Goal: Transaction & Acquisition: Purchase product/service

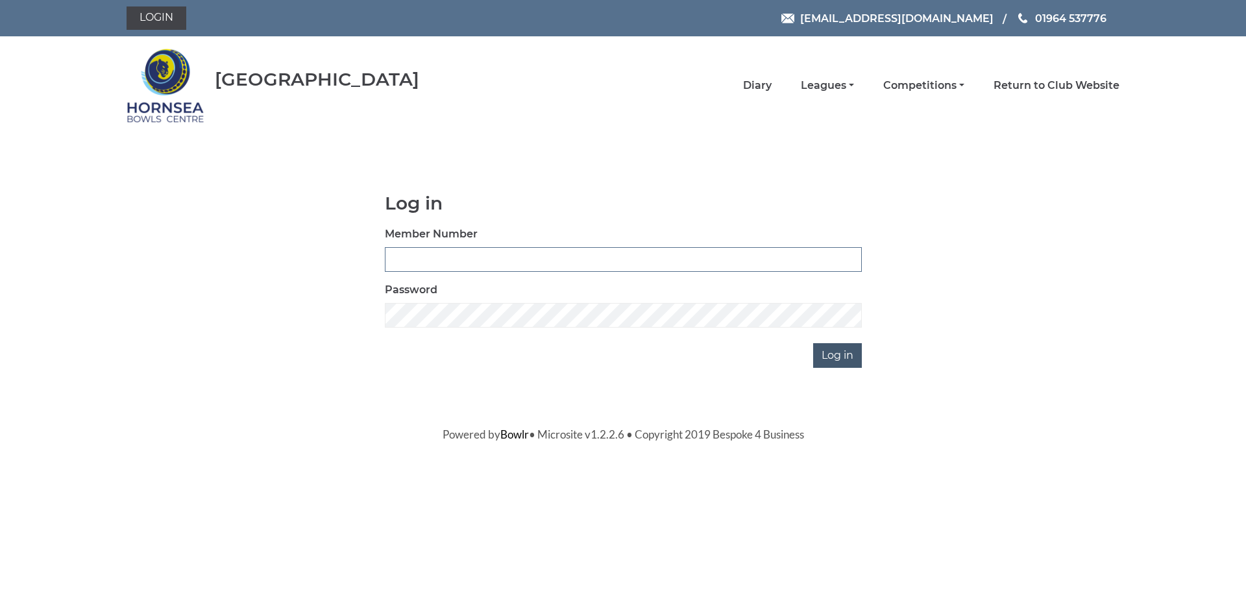
type input "0320"
click at [830, 352] on input "Log in" at bounding box center [837, 355] width 49 height 25
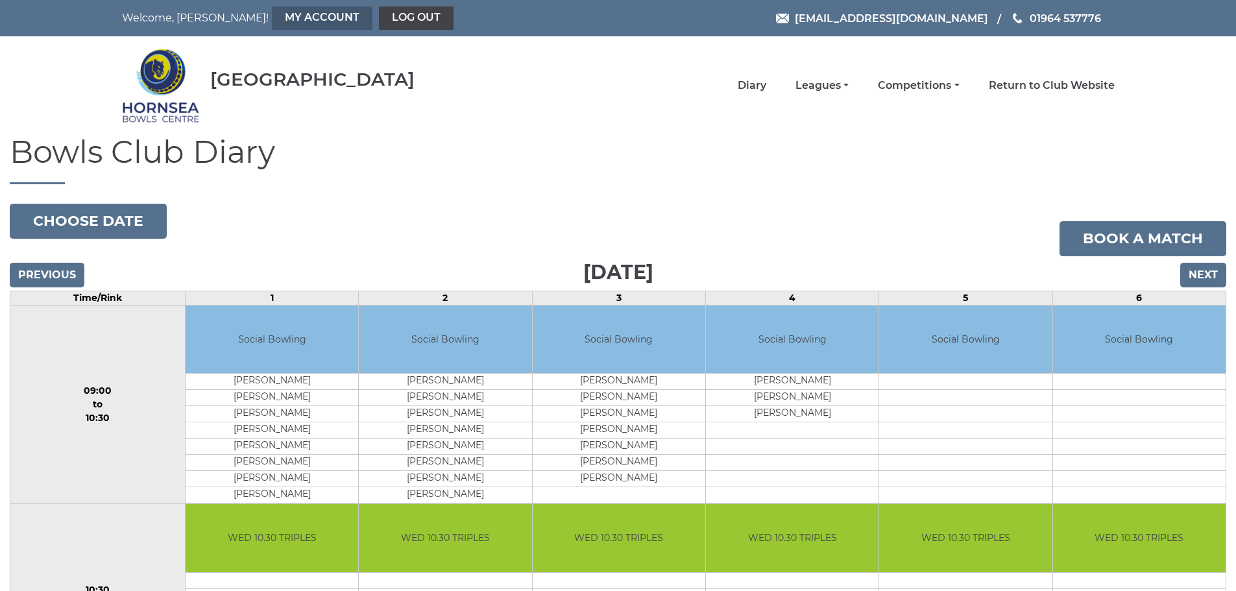
click at [272, 17] on link "My Account" at bounding box center [322, 17] width 101 height 23
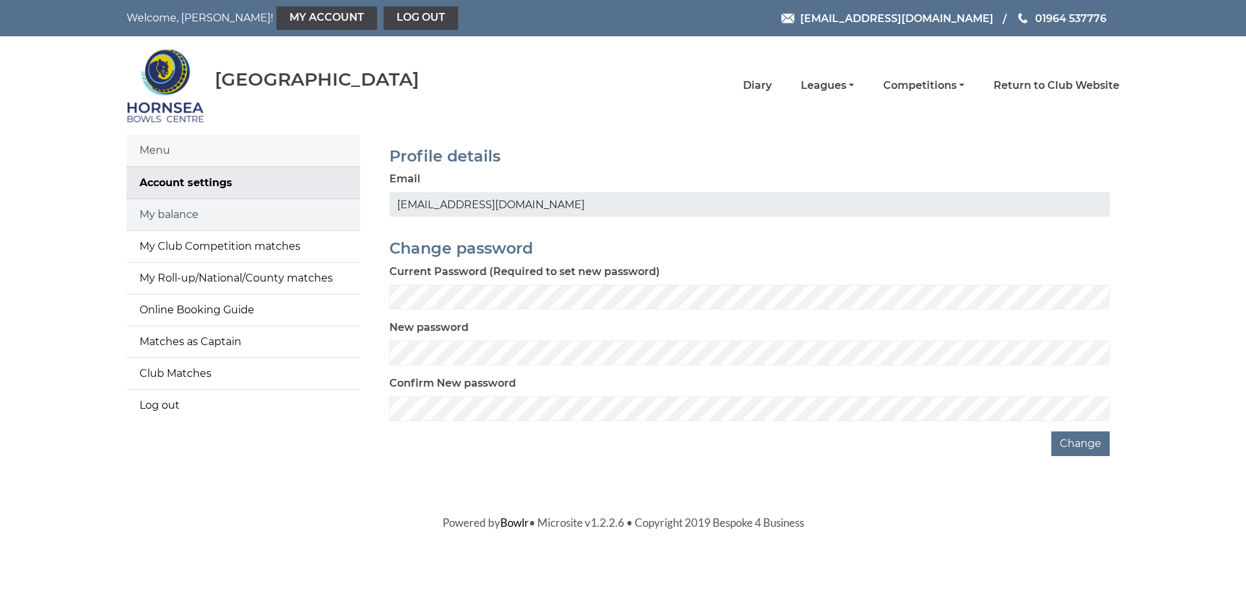
click at [175, 212] on link "My balance" at bounding box center [244, 214] width 234 height 31
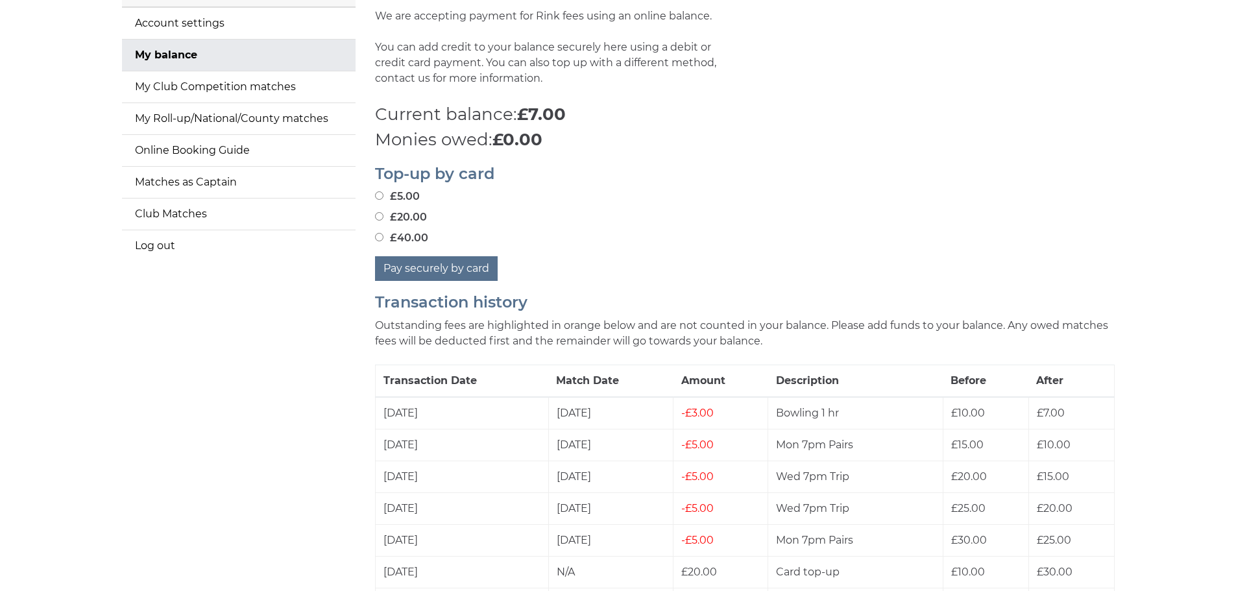
scroll to position [195, 0]
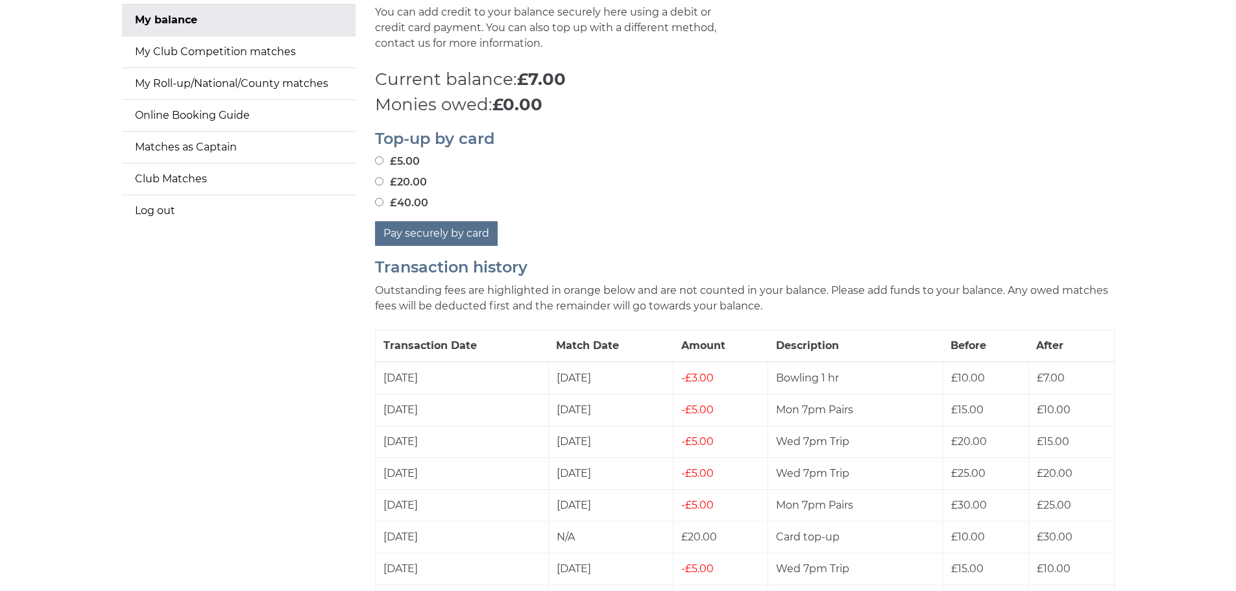
click at [380, 182] on input "£20.00" at bounding box center [379, 181] width 8 height 8
radio input "true"
click at [434, 230] on button "Pay securely by card" at bounding box center [436, 233] width 123 height 25
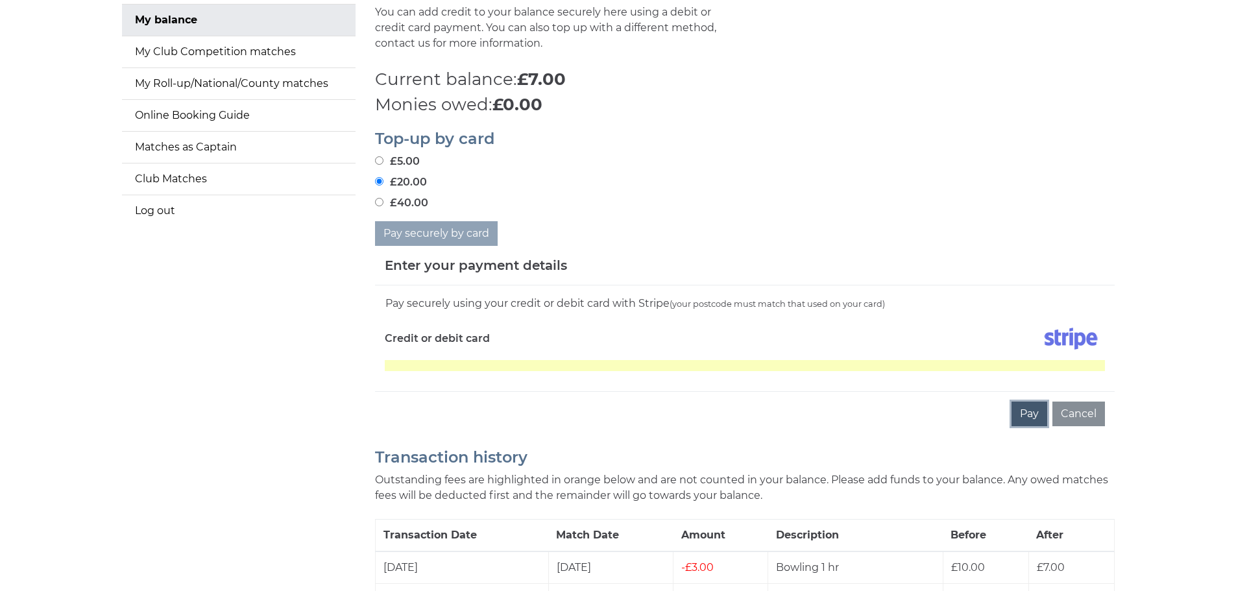
click at [1027, 416] on button "Pay" at bounding box center [1030, 414] width 36 height 25
